Goal: Transaction & Acquisition: Purchase product/service

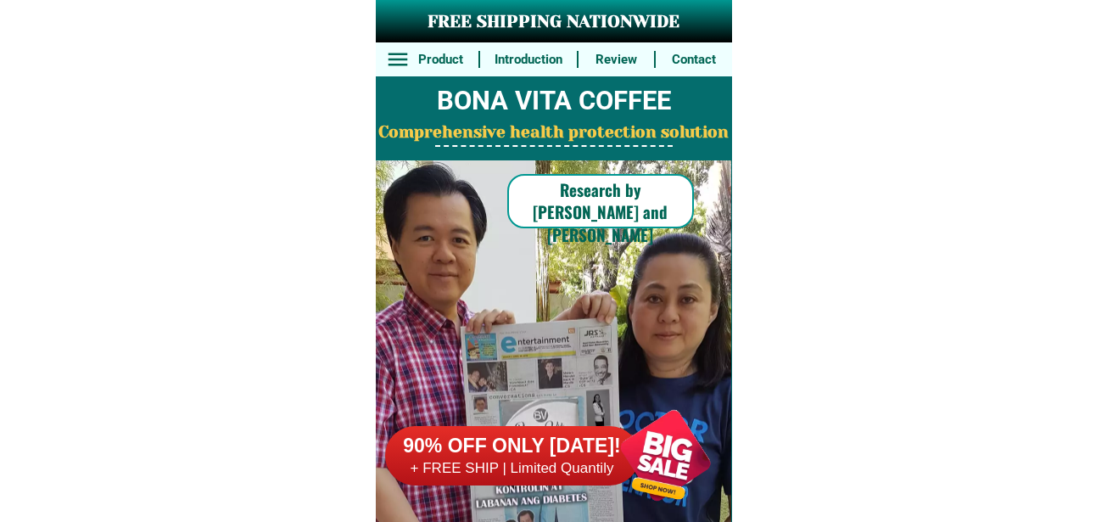
drag, startPoint x: 677, startPoint y: 460, endPoint x: 677, endPoint y: 383, distance: 77.2
click at [677, 456] on div at bounding box center [665, 455] width 133 height 133
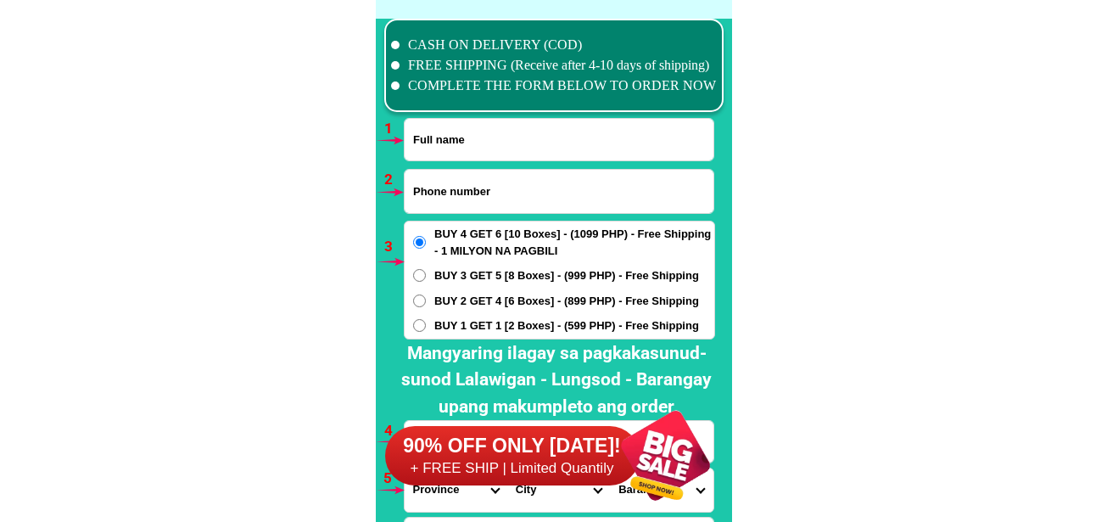
scroll to position [12476, 0]
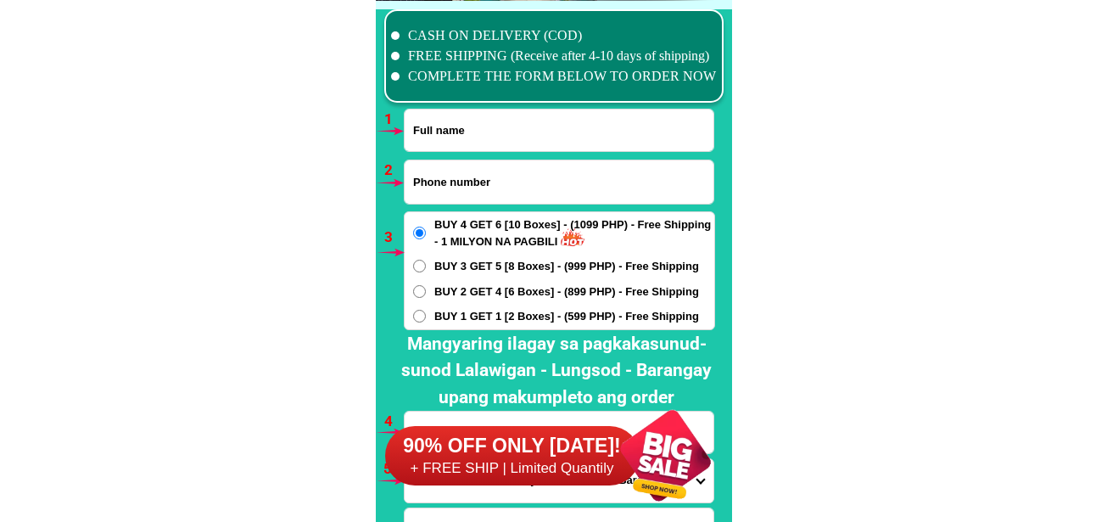
click at [467, 131] on input "Input full_name" at bounding box center [559, 130] width 309 height 42
paste input "Rosalita Recta Badaran [PERSON_NAME]"
type input "Rosalita Recta Badaran [PERSON_NAME]"
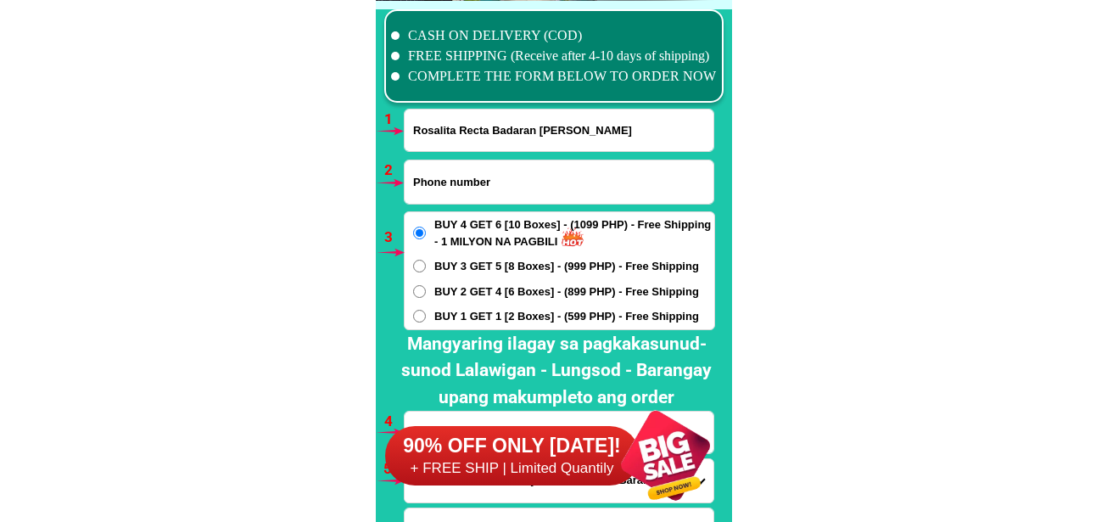
scroll to position [12561, 0]
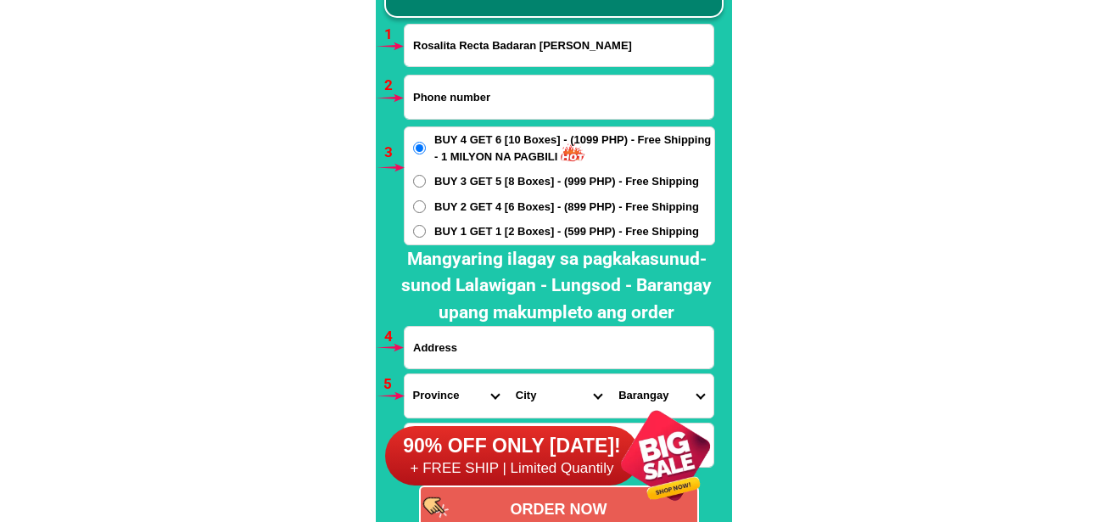
click at [470, 350] on input "Input address" at bounding box center [559, 348] width 309 height 42
paste input "Baubo. Prk5. [PERSON_NAME] paguita veruela. [GEOGRAPHIC_DATA]"
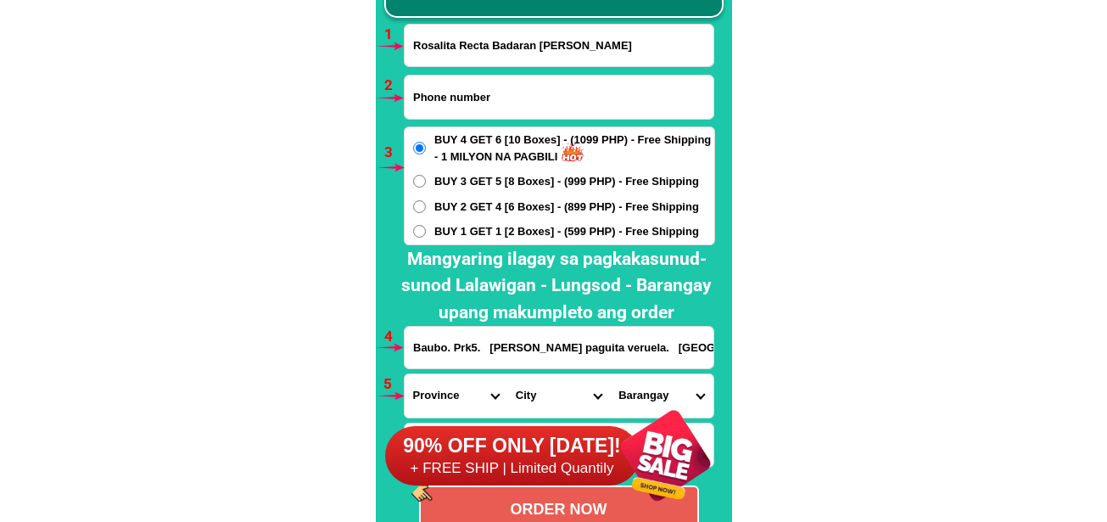
type input "Baubo. Prk5. [PERSON_NAME] paguita veruela. [GEOGRAPHIC_DATA]"
click at [469, 96] on input "Input phone_number" at bounding box center [559, 97] width 309 height 43
paste input "09539783799"
type input "09539783799"
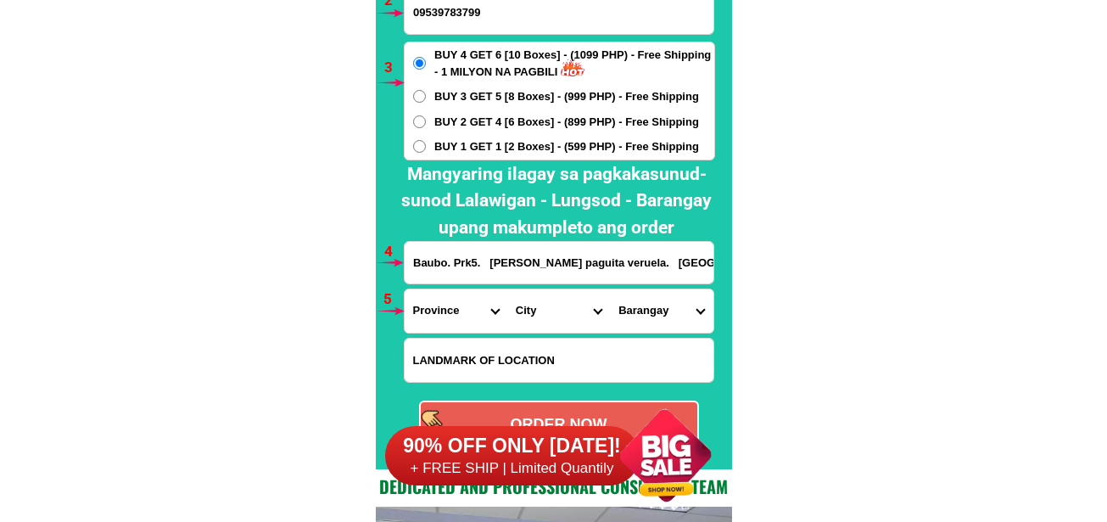
click at [470, 319] on select "Province [GEOGRAPHIC_DATA] [GEOGRAPHIC_DATA] [GEOGRAPHIC_DATA] [GEOGRAPHIC_DATA…" at bounding box center [456, 310] width 103 height 43
select select "63_701"
click at [405, 289] on select "Province [GEOGRAPHIC_DATA] [GEOGRAPHIC_DATA] [GEOGRAPHIC_DATA] [GEOGRAPHIC_DATA…" at bounding box center [456, 310] width 103 height 43
click at [530, 311] on select "City [GEOGRAPHIC_DATA][PERSON_NAME] [GEOGRAPHIC_DATA][PERSON_NAME] [GEOGRAPHIC_…" at bounding box center [558, 310] width 103 height 43
select select "63_7015278"
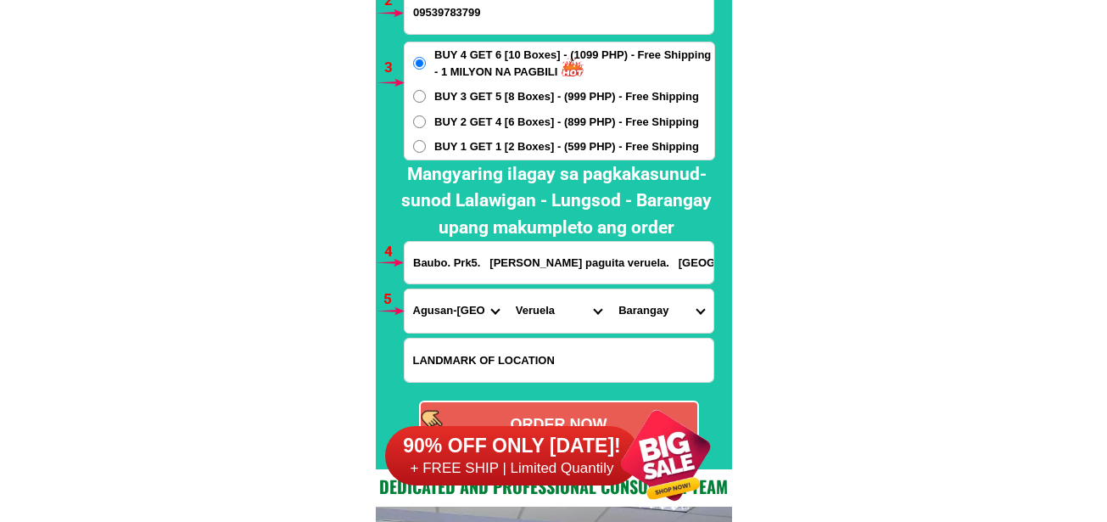
click at [507, 289] on select "City [GEOGRAPHIC_DATA][PERSON_NAME] [GEOGRAPHIC_DATA][PERSON_NAME] [GEOGRAPHIC_…" at bounding box center [558, 310] width 103 height 43
click at [634, 319] on select "Barangay [PERSON_NAME] Binongan Caigangan Candiis Del monte [PERSON_NAME] Katip…" at bounding box center [661, 310] width 103 height 43
select select "63_70152781123"
click at [610, 289] on select "Barangay [PERSON_NAME] Binongan Caigangan Candiis Del monte [PERSON_NAME] Katip…" at bounding box center [661, 310] width 103 height 43
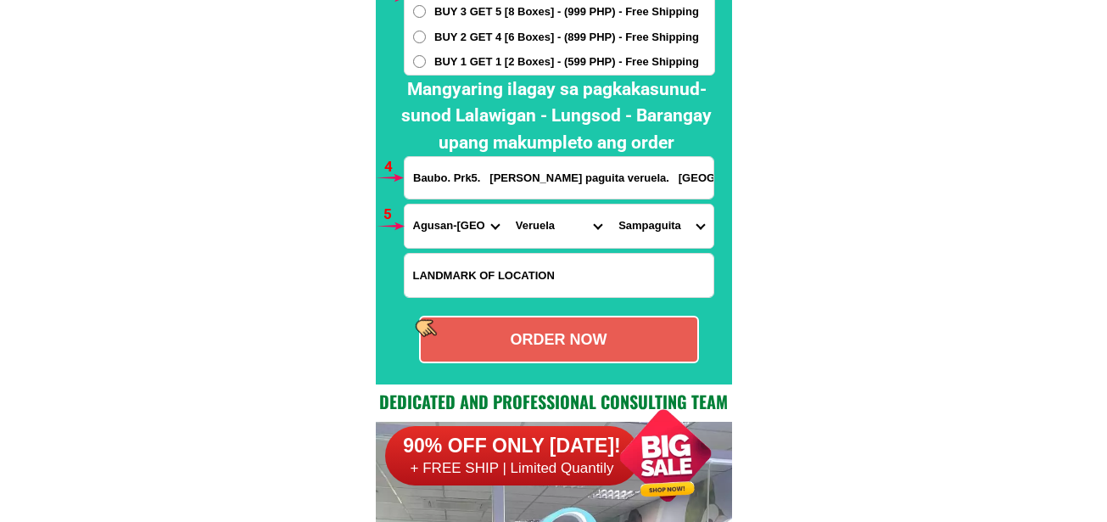
click at [561, 342] on div "ORDER NOW" at bounding box center [559, 339] width 277 height 23
type input "Baubo. Prk5. [PERSON_NAME] paguita veruela. [GEOGRAPHIC_DATA]"
radio input "true"
